Goal: Information Seeking & Learning: Learn about a topic

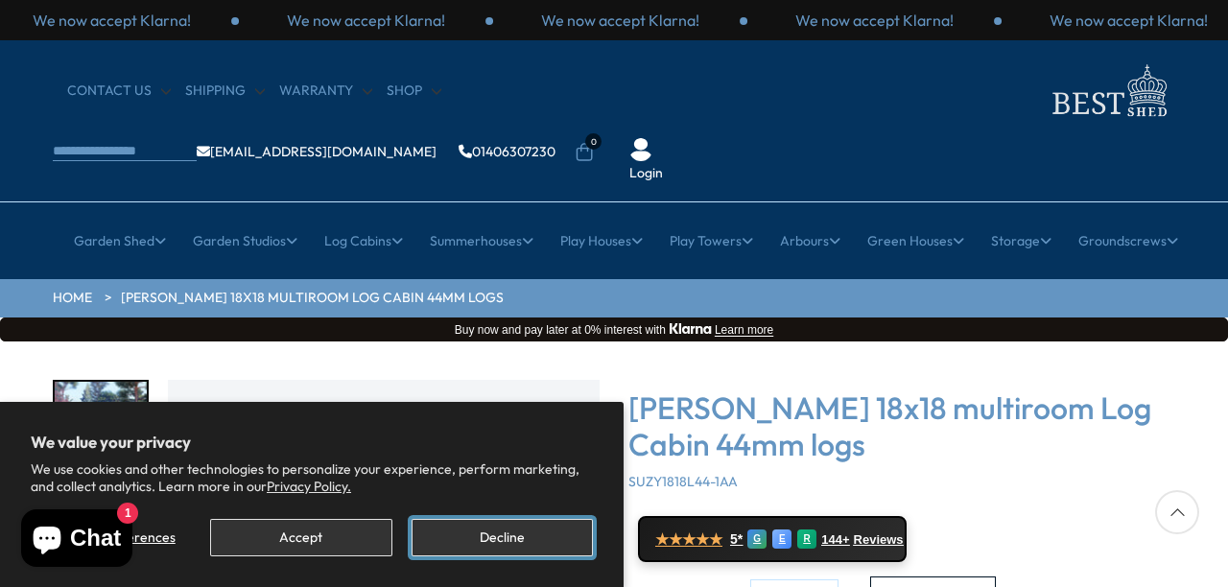
click at [461, 546] on button "Decline" at bounding box center [502, 537] width 181 height 37
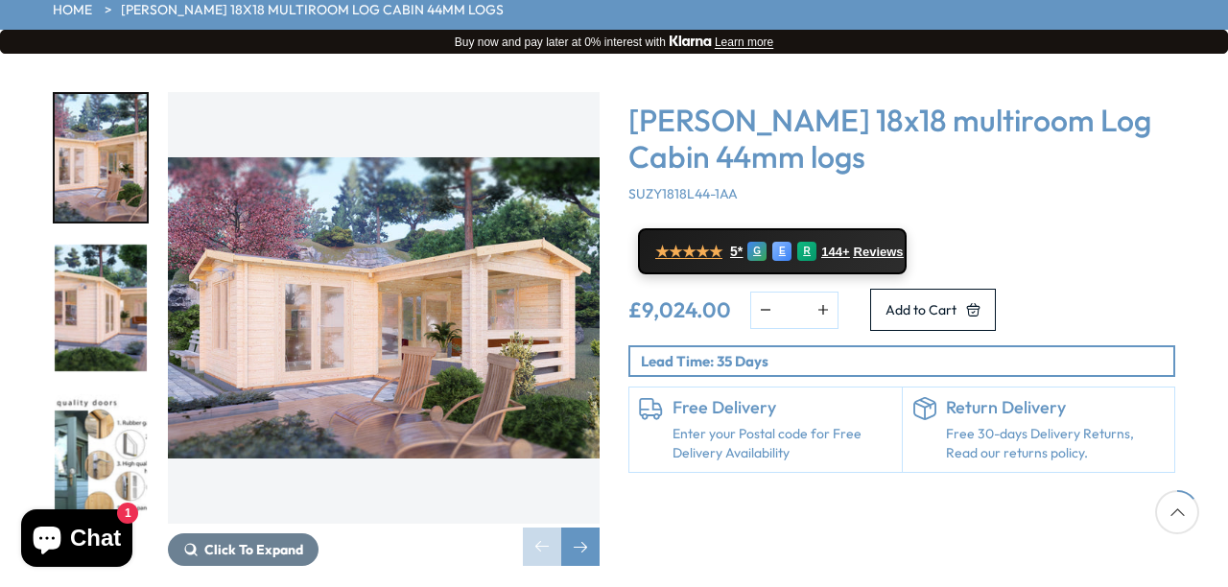
scroll to position [294, 0]
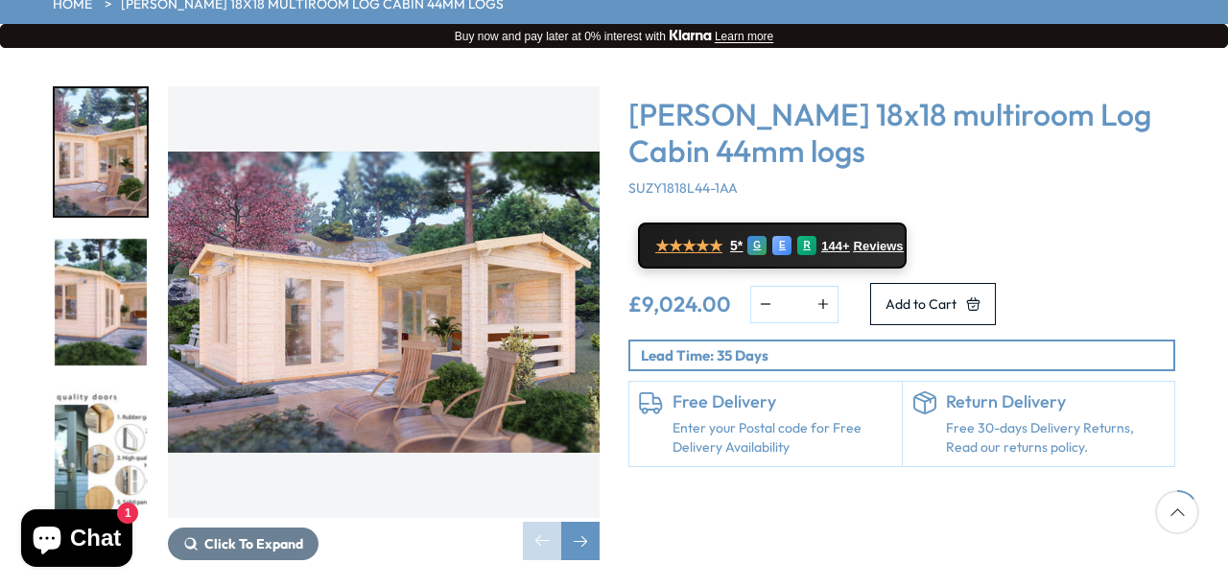
click at [437, 284] on img "1 / 7" at bounding box center [384, 302] width 432 height 432
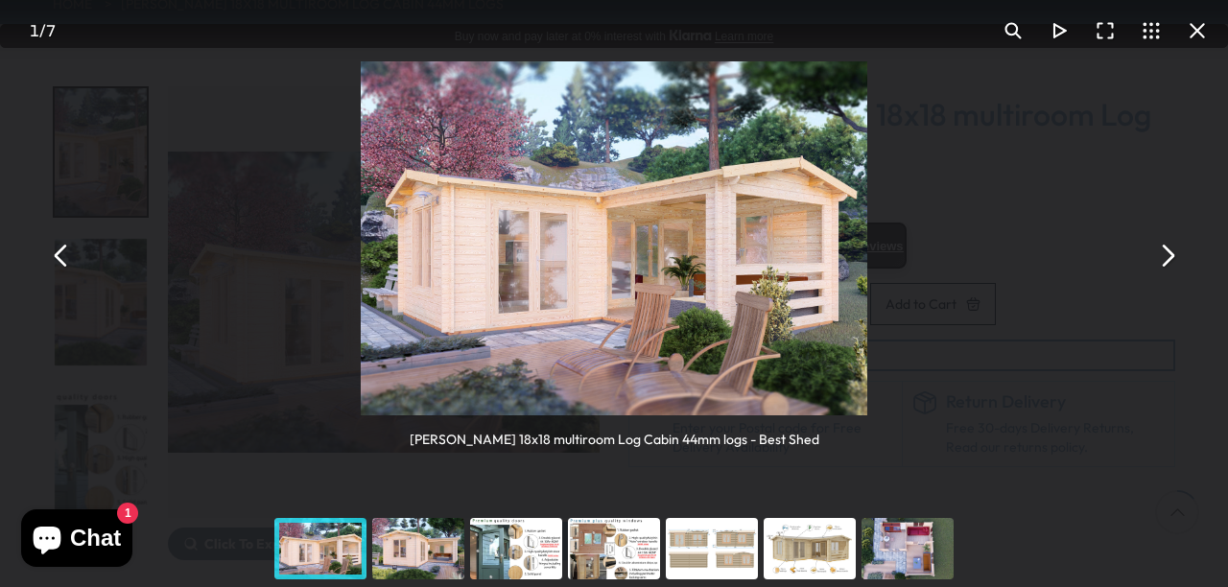
click at [666, 270] on img "You can close this modal content with the ESC key" at bounding box center [614, 238] width 507 height 354
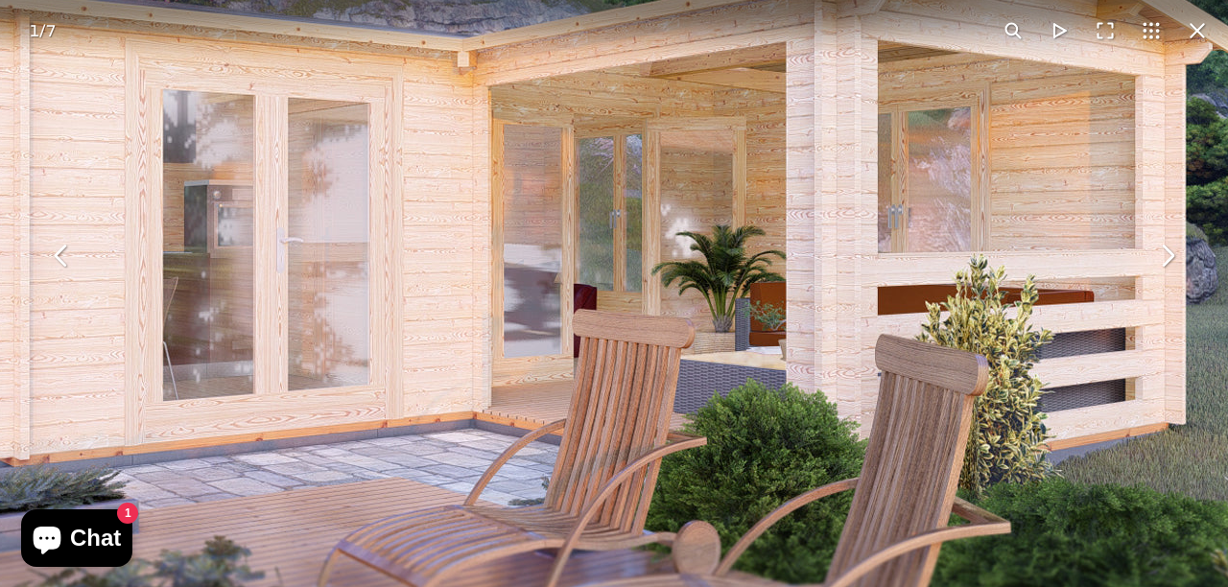
click at [1168, 259] on button "You can close this modal content with the ESC key" at bounding box center [1167, 255] width 46 height 46
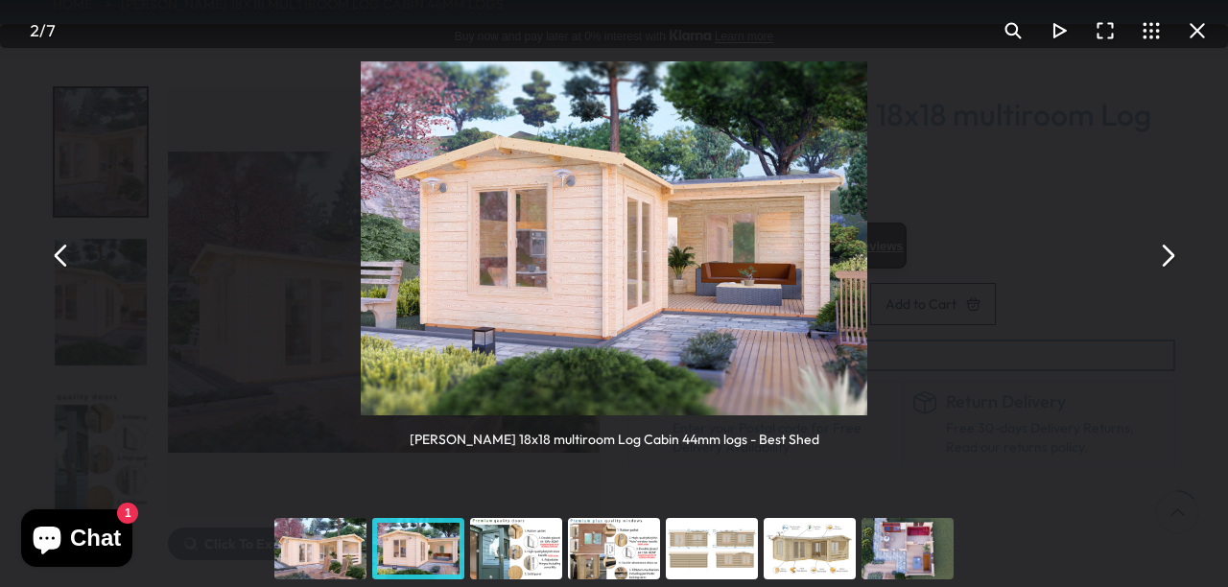
click at [1168, 253] on button "You can close this modal content with the ESC key" at bounding box center [1167, 255] width 46 height 46
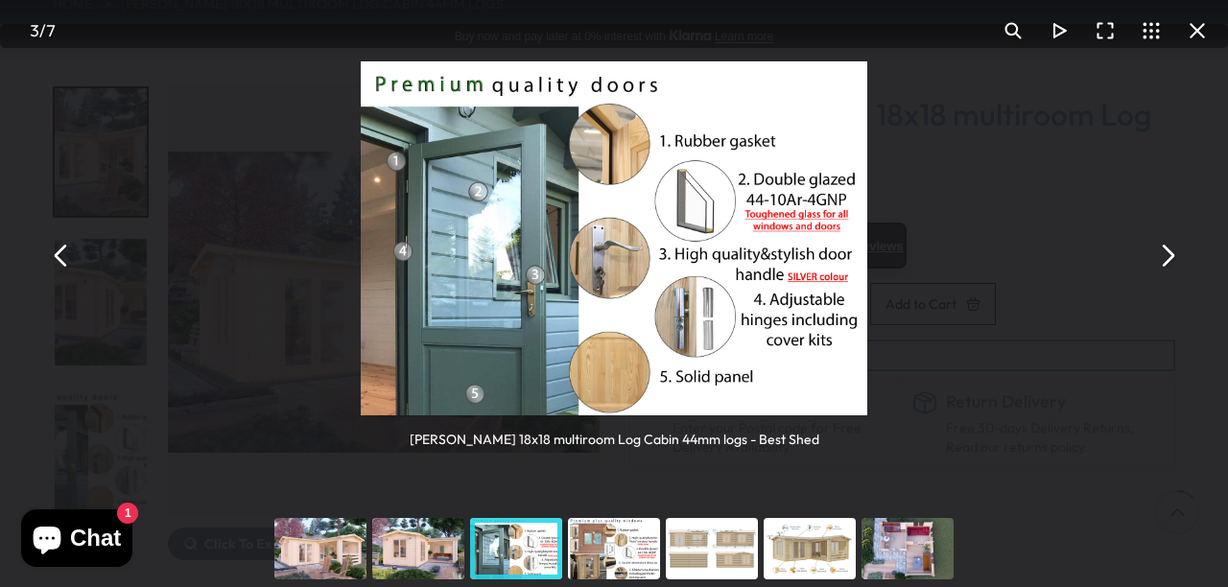
click at [1168, 253] on button "You can close this modal content with the ESC key" at bounding box center [1167, 255] width 46 height 46
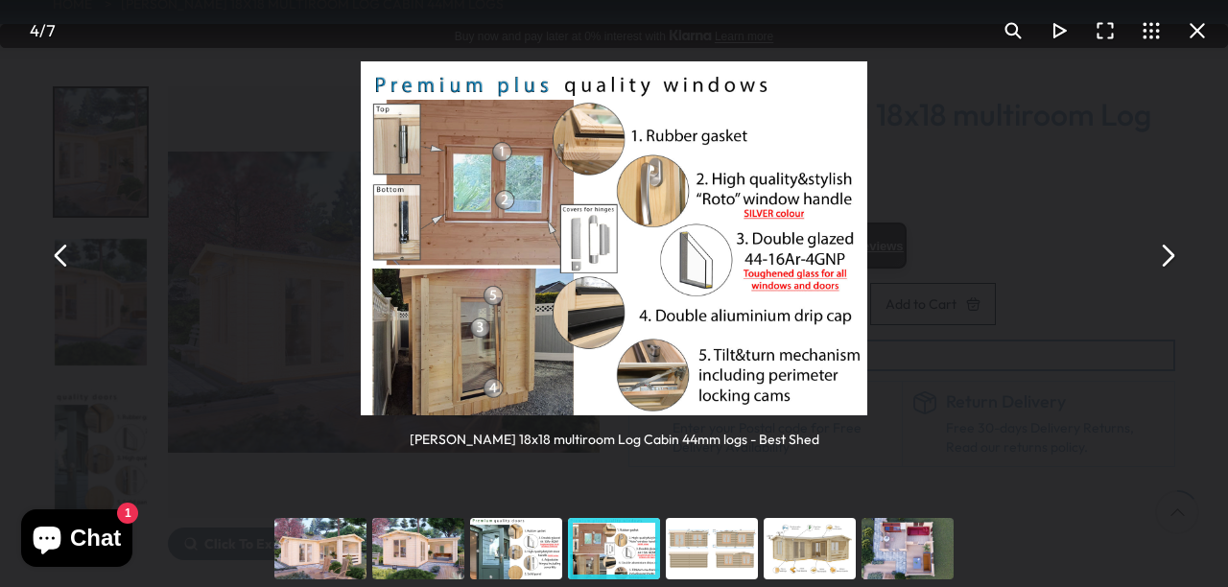
click at [1168, 253] on button "You can close this modal content with the ESC key" at bounding box center [1167, 255] width 46 height 46
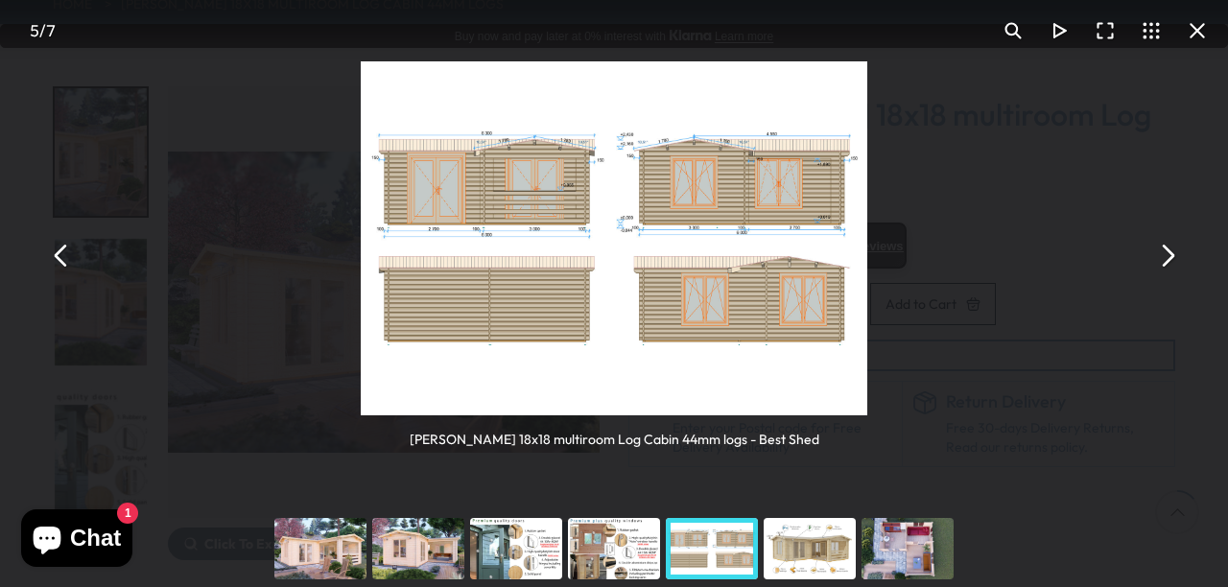
click at [1168, 253] on button "You can close this modal content with the ESC key" at bounding box center [1167, 255] width 46 height 46
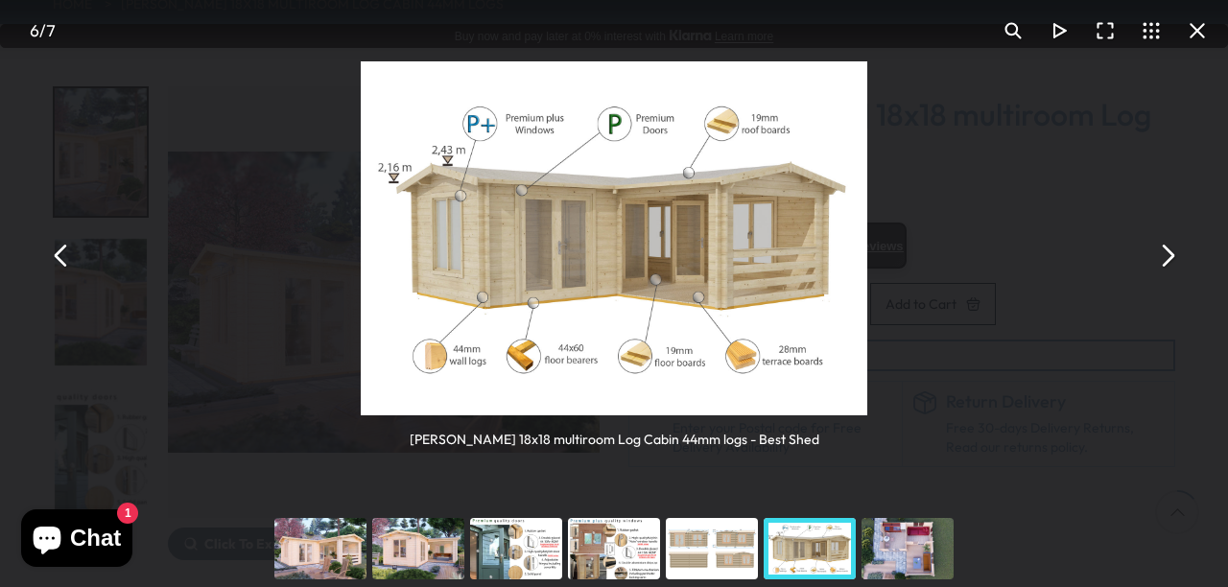
click at [1168, 253] on button "You can close this modal content with the ESC key" at bounding box center [1167, 255] width 46 height 46
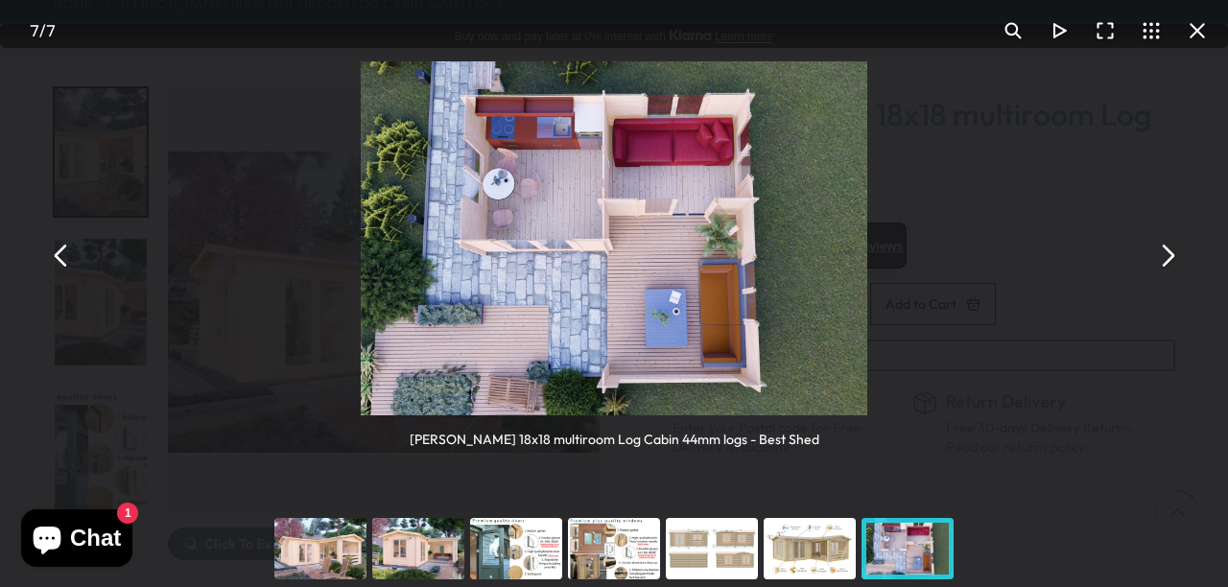
click at [1168, 253] on button "You can close this modal content with the ESC key" at bounding box center [1167, 255] width 46 height 46
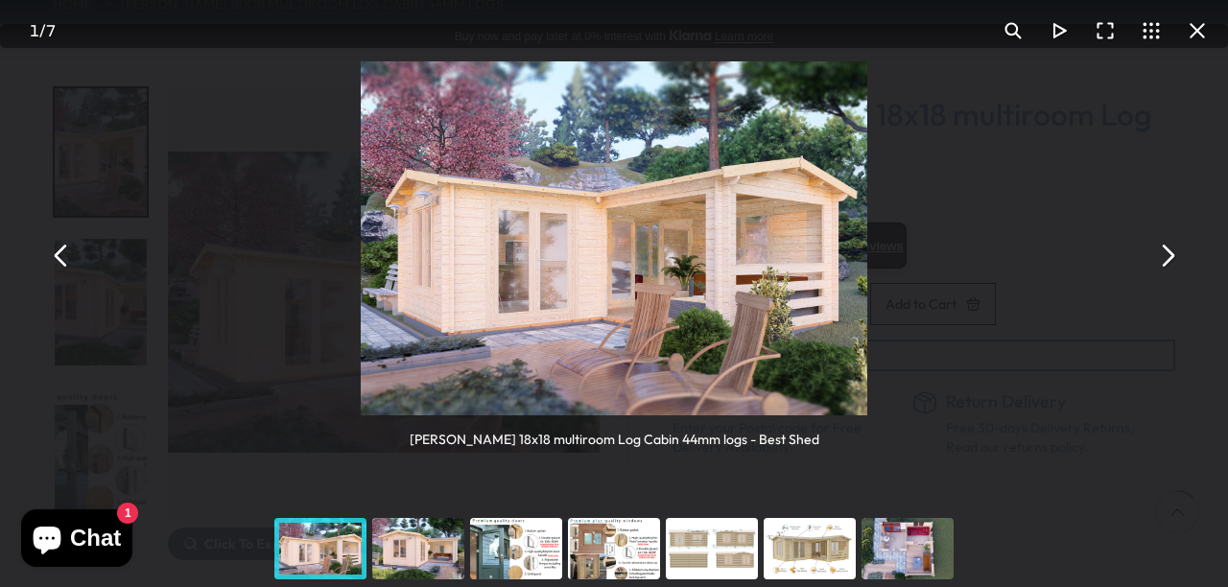
click at [1168, 253] on button "You can close this modal content with the ESC key" at bounding box center [1167, 255] width 46 height 46
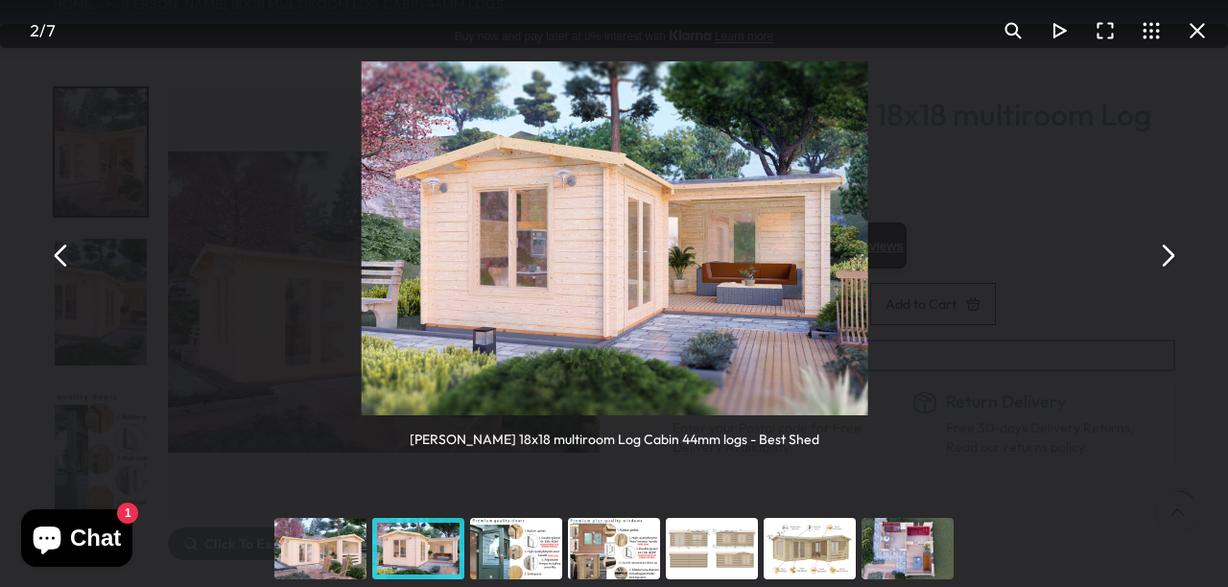
click at [1168, 253] on button "You can close this modal content with the ESC key" at bounding box center [1167, 255] width 46 height 46
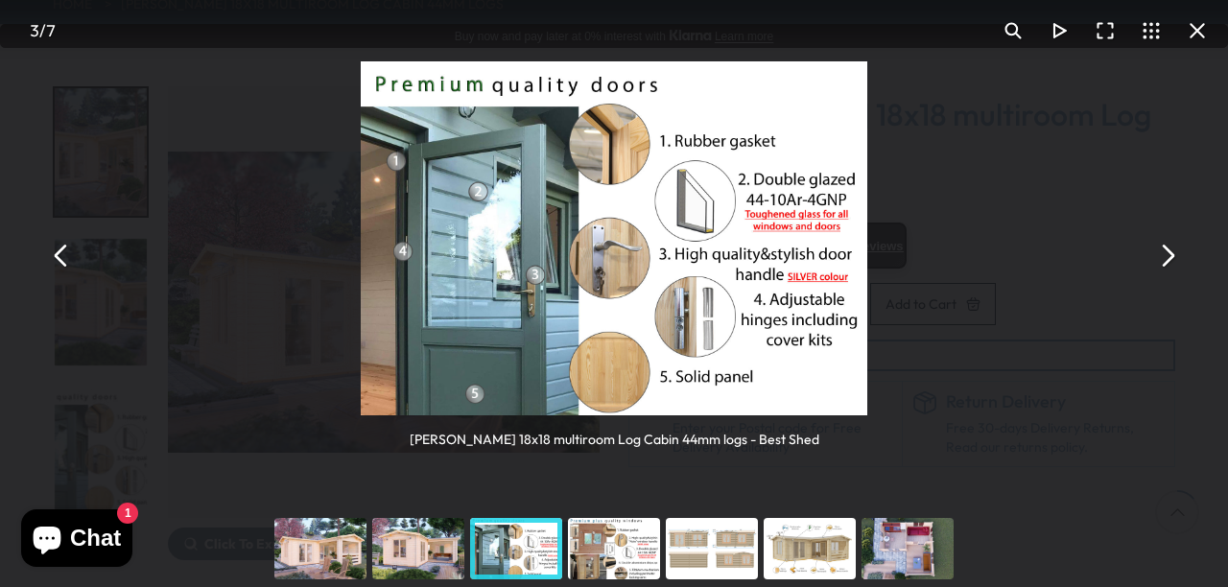
click at [1195, 29] on button "You can close this modal content with the ESC key" at bounding box center [1197, 31] width 46 height 46
